Goal: Task Accomplishment & Management: Complete application form

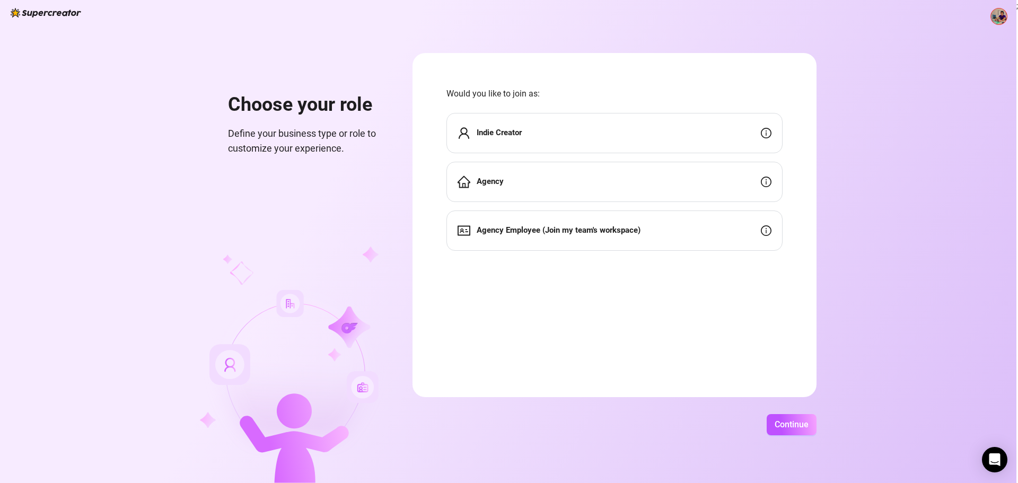
click at [596, 135] on div "Indie Creator" at bounding box center [615, 133] width 336 height 40
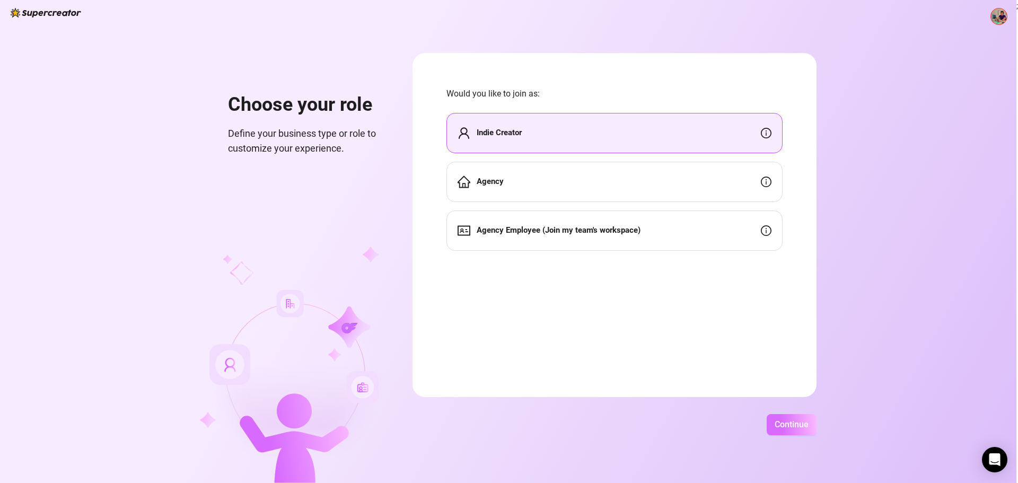
click at [787, 428] on span "Continue" at bounding box center [792, 424] width 34 height 10
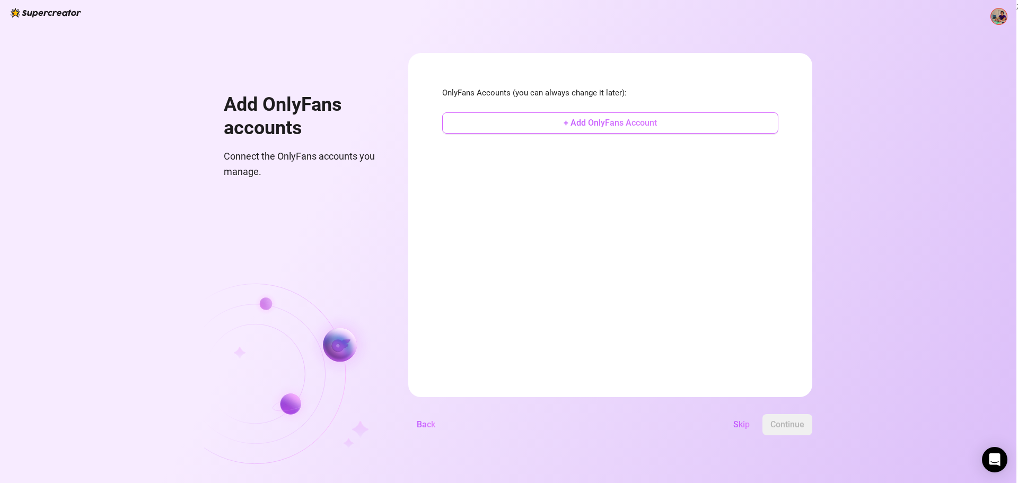
click at [619, 123] on span "+ Add OnlyFans Account" at bounding box center [610, 123] width 93 height 10
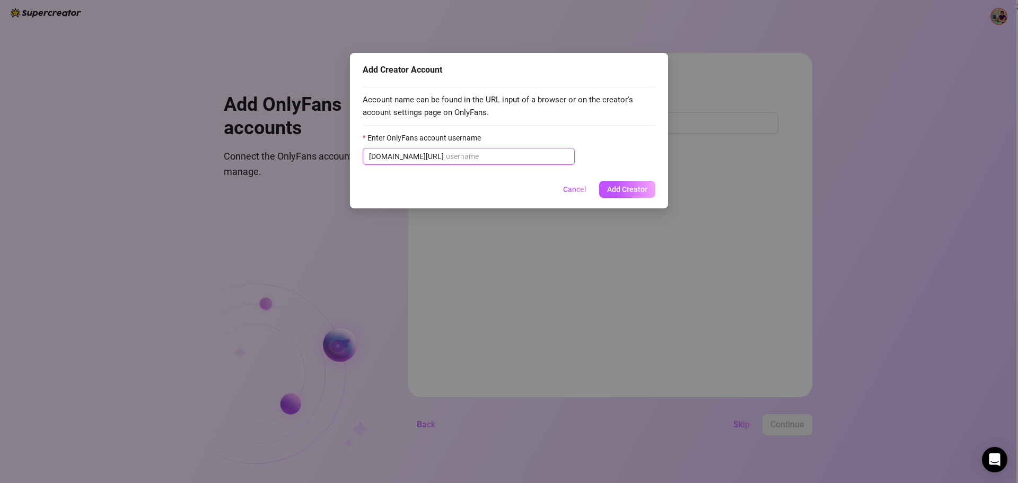
click at [490, 159] on input "Enter OnlyFans account username" at bounding box center [507, 157] width 123 height 12
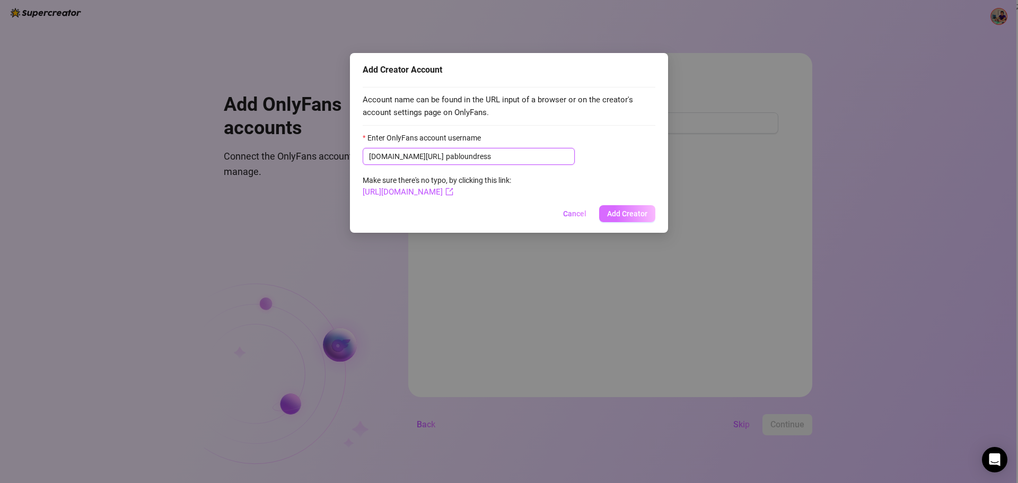
type input "pabloundress"
click at [632, 208] on button "Add Creator" at bounding box center [627, 213] width 56 height 17
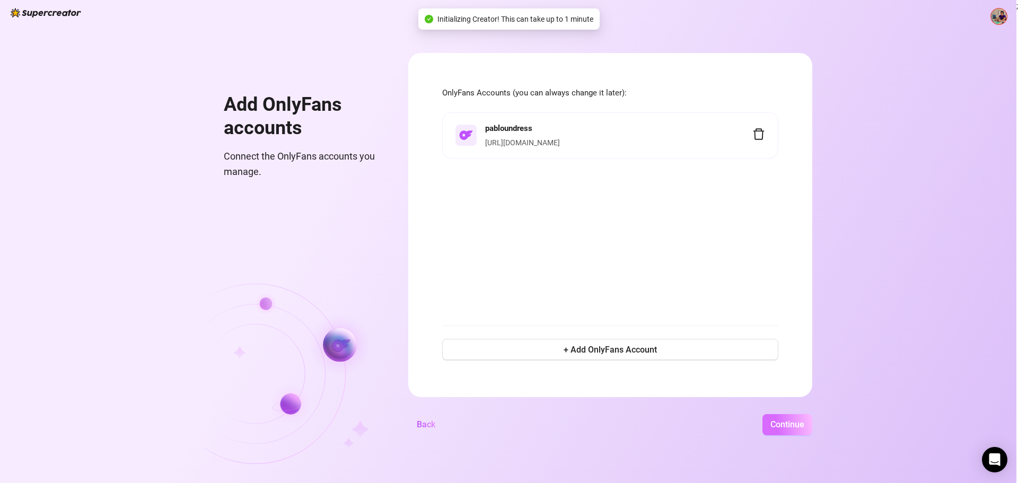
click at [788, 425] on span "Continue" at bounding box center [788, 424] width 34 height 10
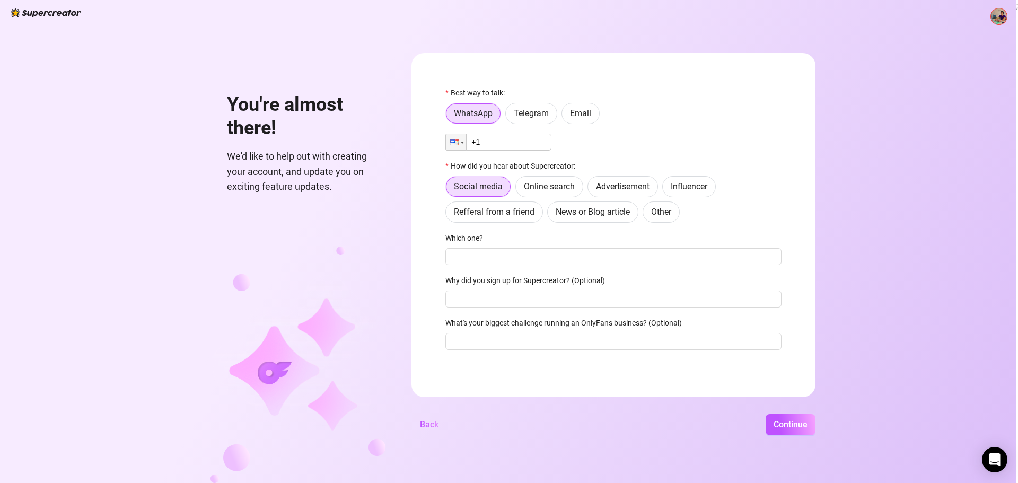
click at [522, 138] on input "+1" at bounding box center [498, 142] width 106 height 17
click at [458, 144] on div at bounding box center [454, 142] width 8 height 6
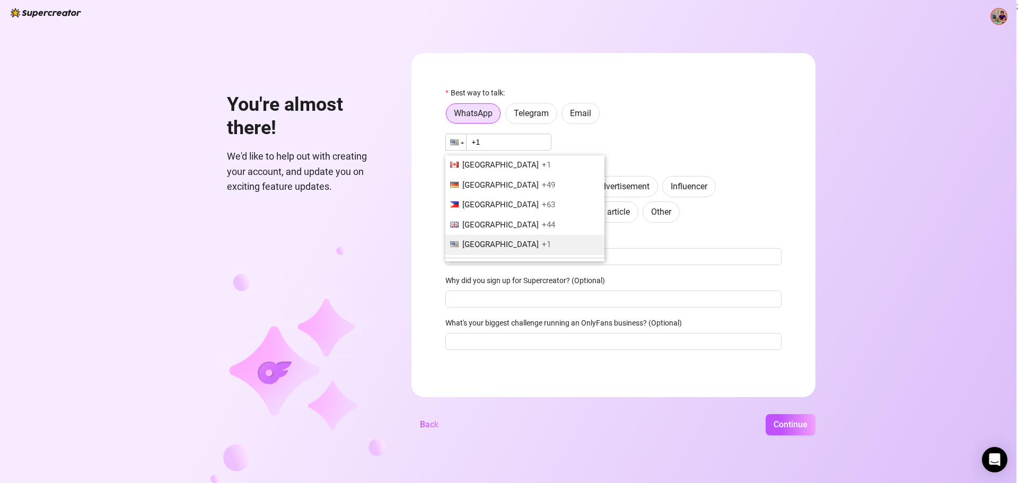
click at [487, 144] on input "+1" at bounding box center [498, 142] width 106 height 17
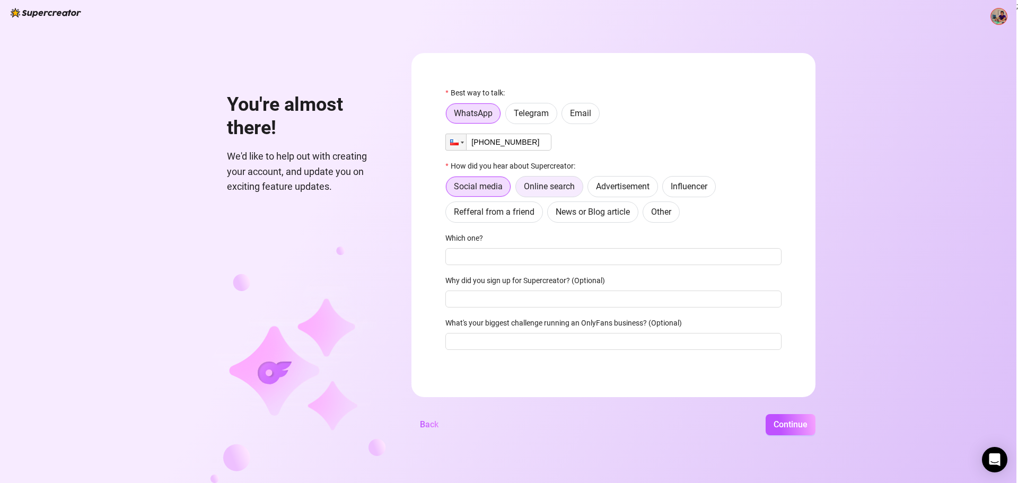
type input "[PHONE_NUMBER]"
click at [572, 187] on span "Online search" at bounding box center [549, 186] width 51 height 10
click at [519, 189] on input "Online search" at bounding box center [519, 189] width 0 height 0
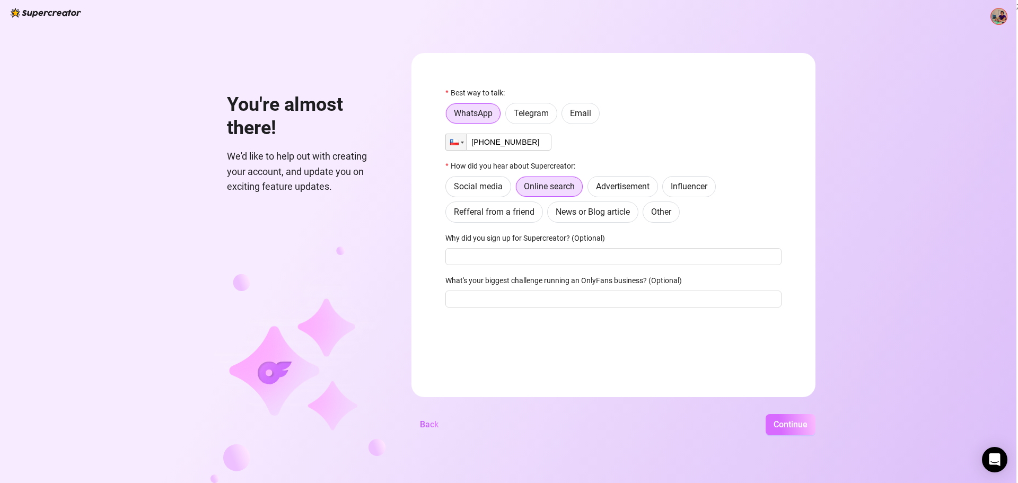
click at [798, 428] on span "Continue" at bounding box center [791, 424] width 34 height 10
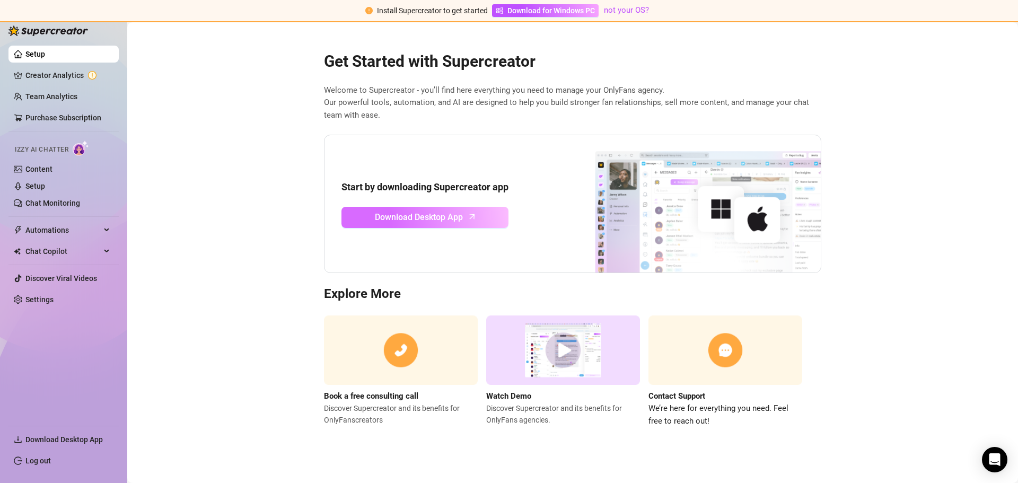
click at [461, 214] on span "Download Desktop App" at bounding box center [419, 217] width 88 height 13
click at [72, 75] on link "Creator Analytics" at bounding box center [67, 75] width 85 height 17
